Goal: Information Seeking & Learning: Check status

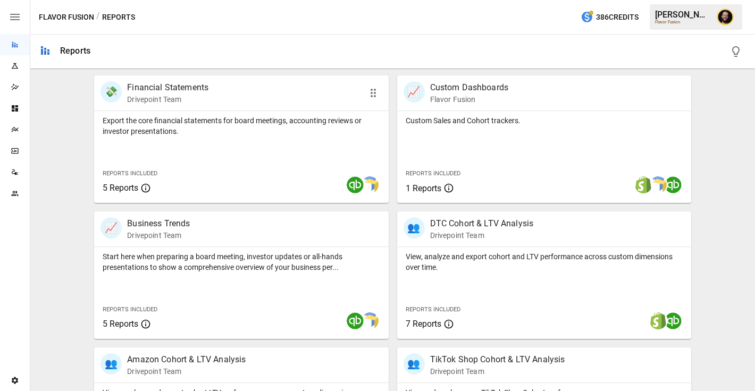
scroll to position [216, 0]
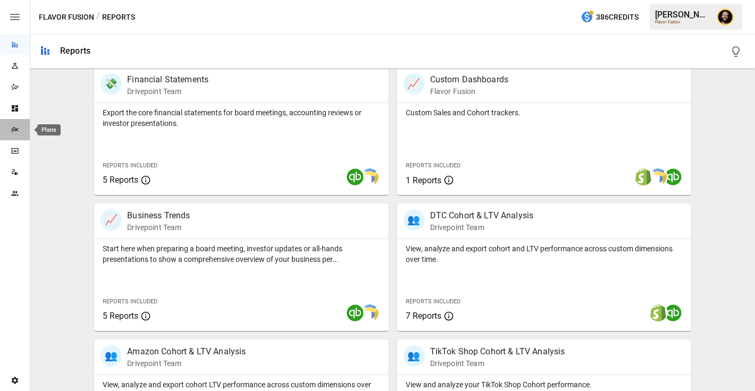
click at [7, 127] on div "Plans" at bounding box center [15, 129] width 30 height 9
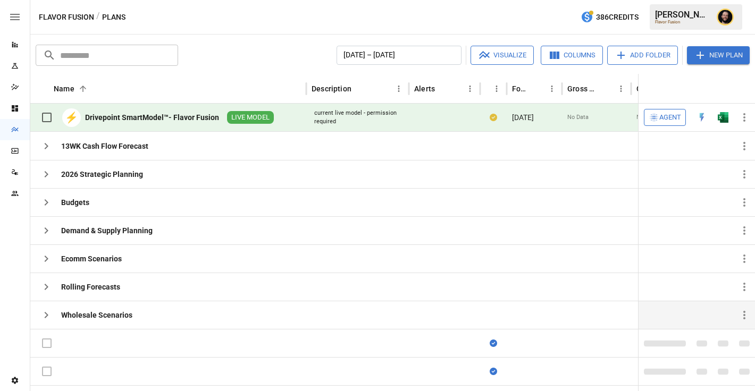
click at [48, 321] on icon "button" at bounding box center [46, 315] width 13 height 13
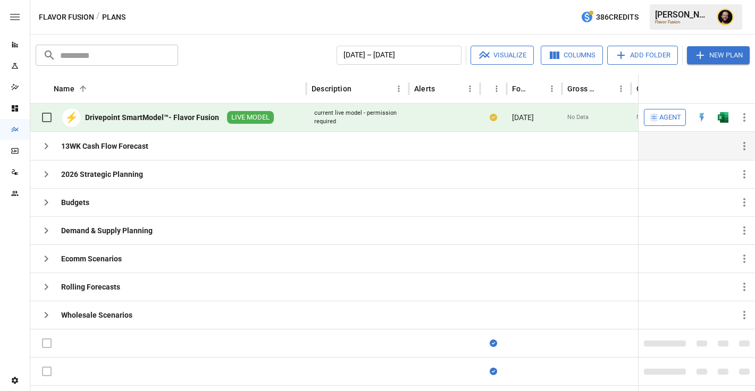
click at [41, 145] on icon "button" at bounding box center [46, 146] width 13 height 13
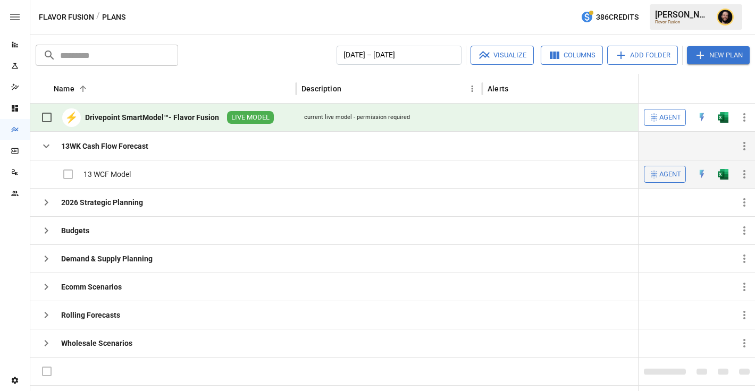
click at [727, 174] on img "Open in Excel" at bounding box center [723, 174] width 11 height 11
click at [49, 150] on icon "button" at bounding box center [46, 146] width 13 height 13
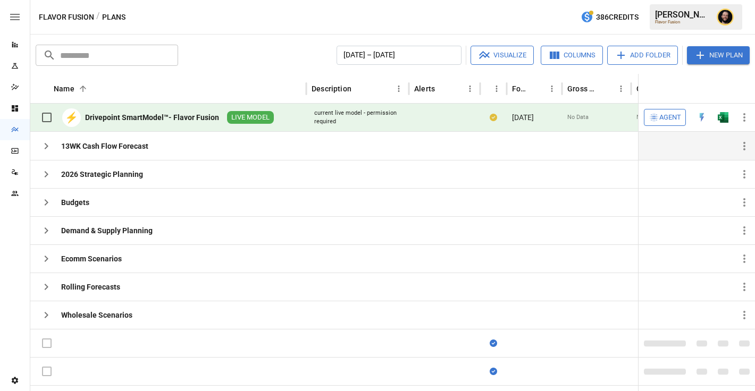
click at [13, 42] on icon "Reports" at bounding box center [15, 45] width 6 height 6
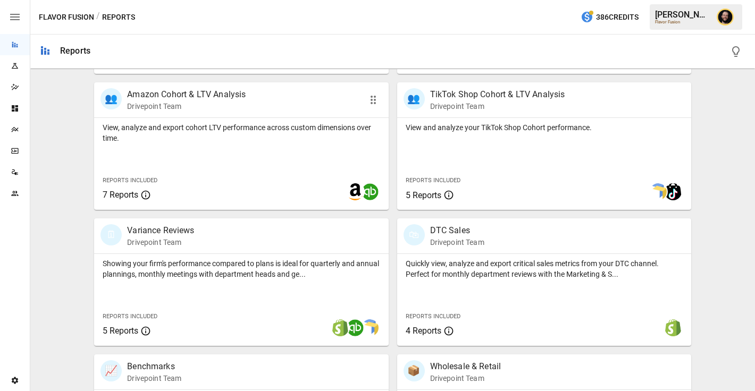
scroll to position [547, 0]
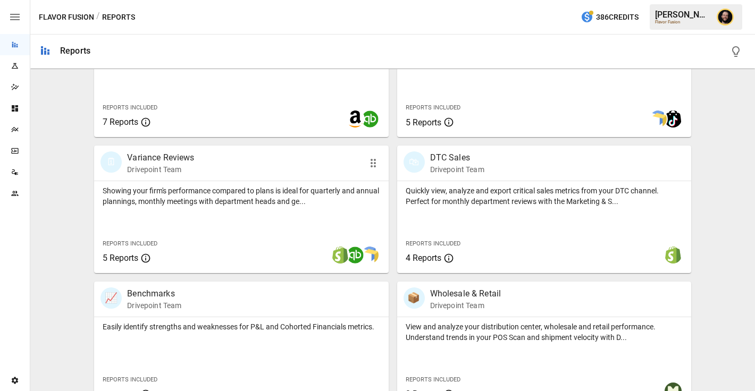
click at [269, 213] on div "Showing your firm's performance compared to plans is ideal for quarterly and an…" at bounding box center [241, 227] width 294 height 92
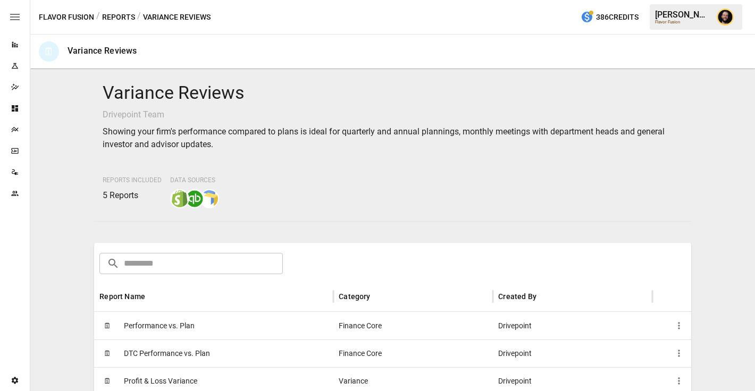
click at [244, 336] on div "🗓 Performance vs. Plan" at bounding box center [213, 326] width 239 height 28
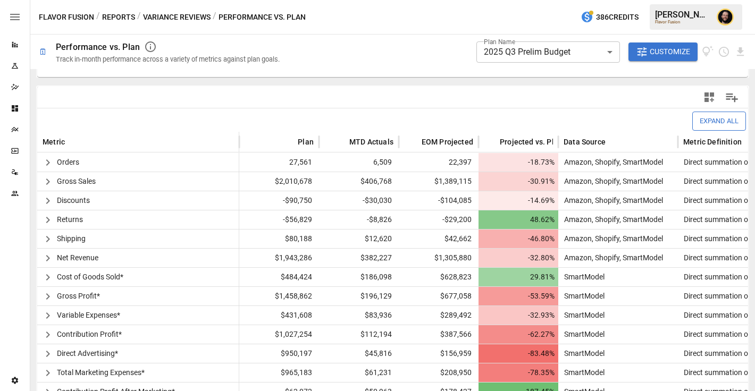
scroll to position [267, 0]
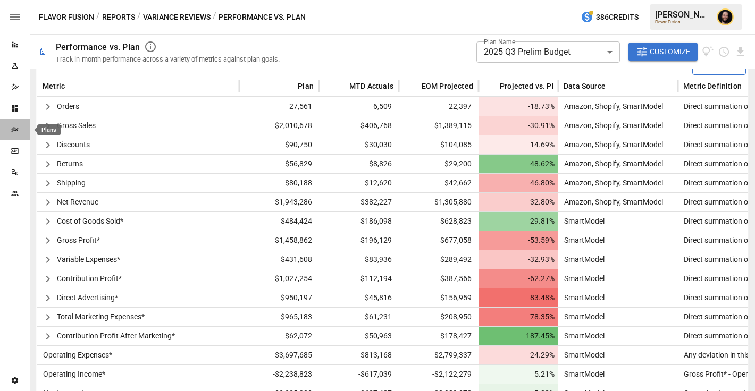
click at [18, 130] on icon "Plans" at bounding box center [15, 129] width 9 height 9
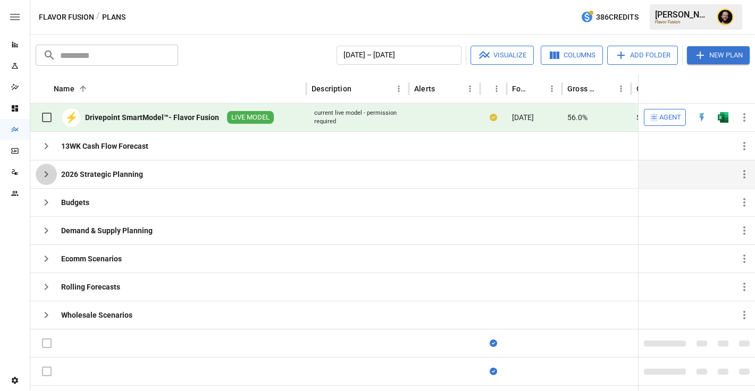
click at [48, 179] on icon "button" at bounding box center [46, 174] width 13 height 13
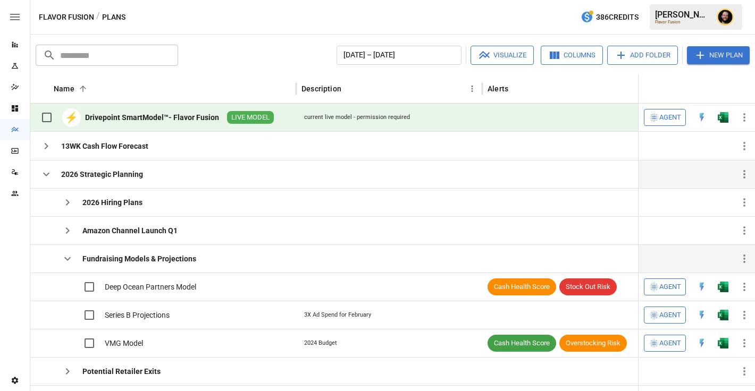
click at [69, 259] on icon "button" at bounding box center [67, 259] width 6 height 4
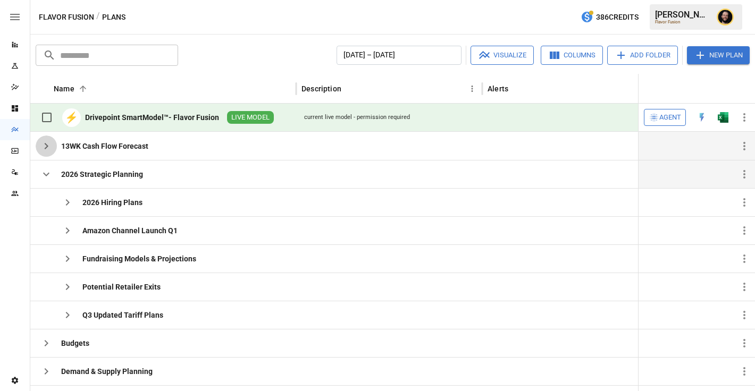
click at [47, 148] on icon "button" at bounding box center [46, 146] width 13 height 13
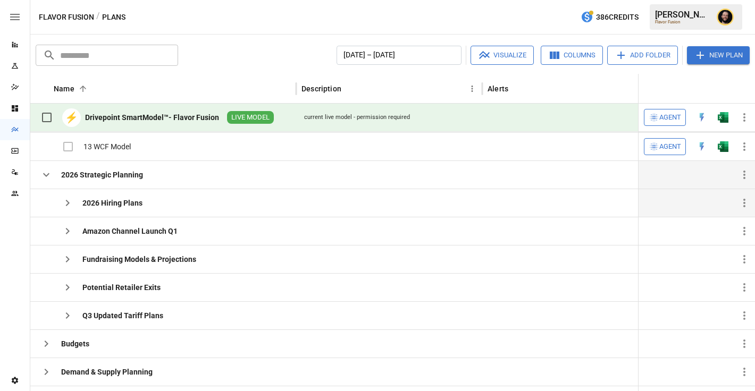
scroll to position [24, 0]
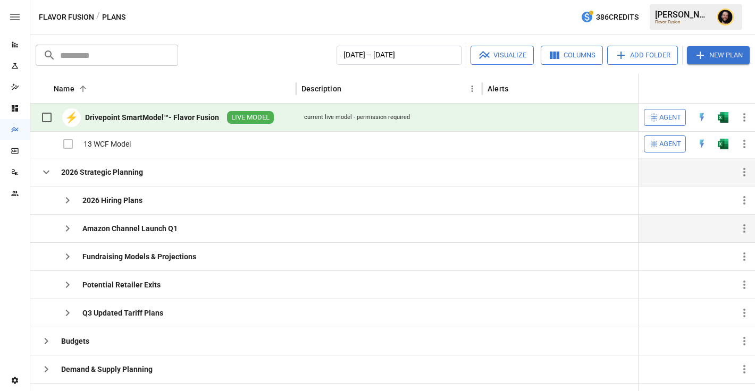
click at [66, 230] on icon "button" at bounding box center [67, 228] width 13 height 13
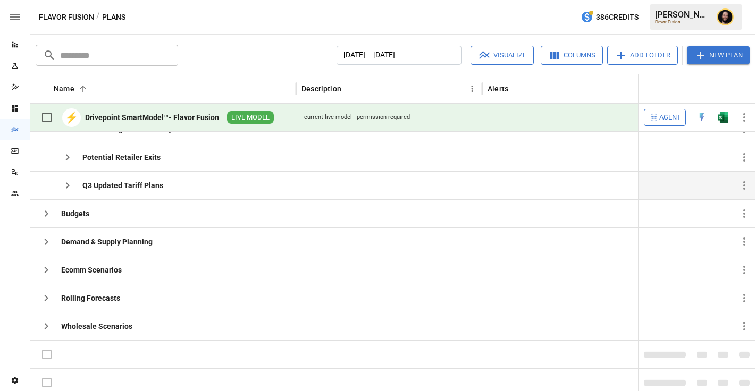
scroll to position [130, 0]
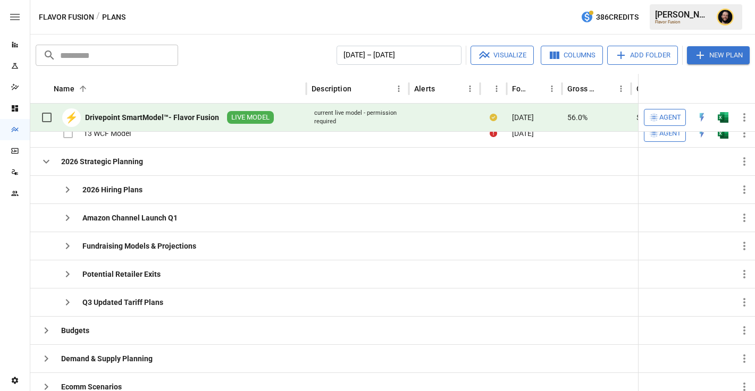
click at [46, 161] on icon "button" at bounding box center [46, 161] width 13 height 13
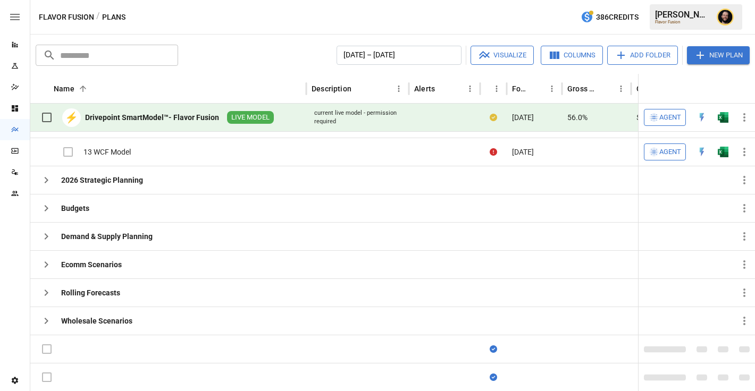
scroll to position [18, 0]
